Goal: Transaction & Acquisition: Purchase product/service

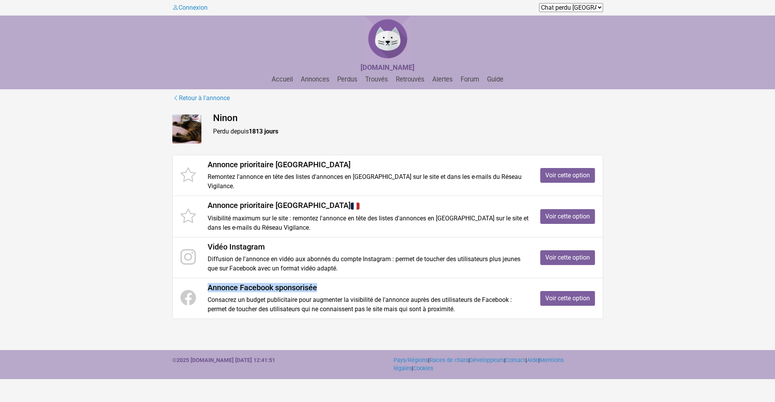
drag, startPoint x: 306, startPoint y: 262, endPoint x: 441, endPoint y: 264, distance: 134.7
click at [454, 276] on ul "Annonce prioritaire Loiret Remontez l'annonce en tête des listes d'annonces en …" at bounding box center [388, 236] width 430 height 163
